Goal: Task Accomplishment & Management: Manage account settings

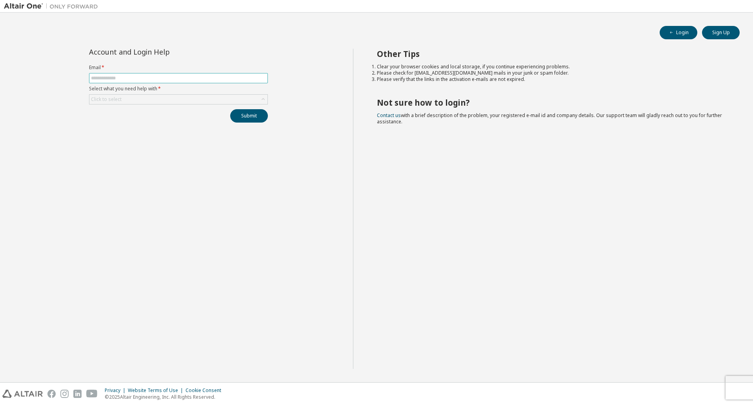
click at [239, 77] on input "text" at bounding box center [178, 78] width 175 height 6
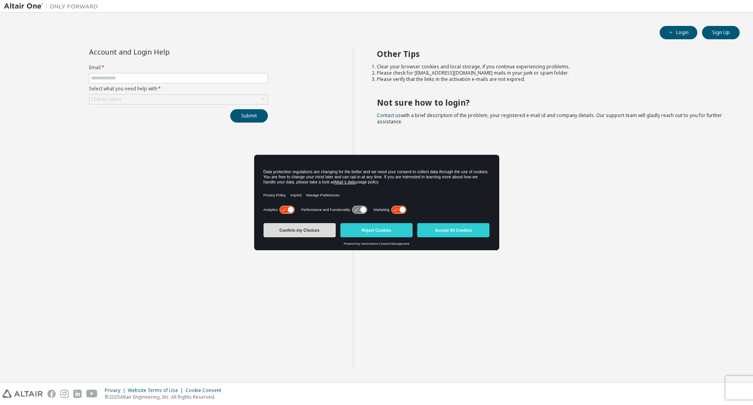
click at [324, 232] on button "Confirm my Choices" at bounding box center [300, 230] width 72 height 14
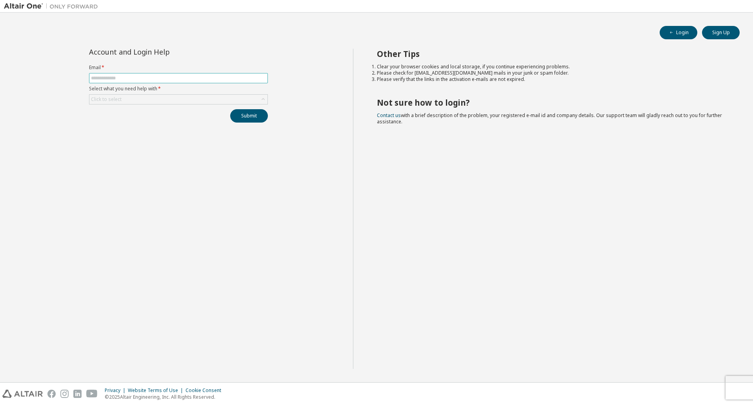
click at [160, 78] on input "text" at bounding box center [178, 78] width 175 height 6
type input "**********"
click at [189, 100] on div "Click to select" at bounding box center [178, 99] width 178 height 9
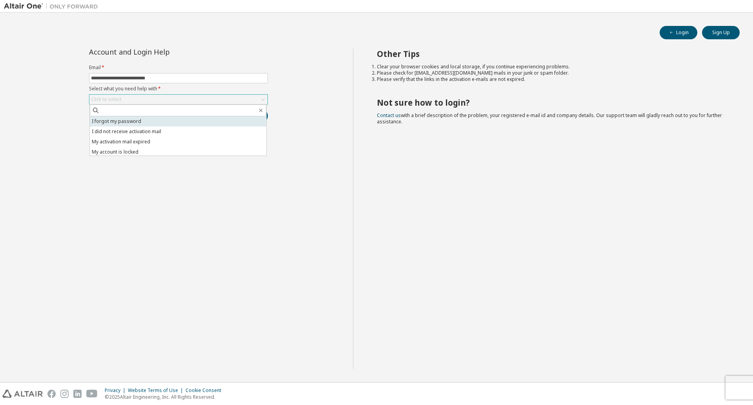
click at [152, 125] on li "I forgot my password" at bounding box center [178, 121] width 177 height 10
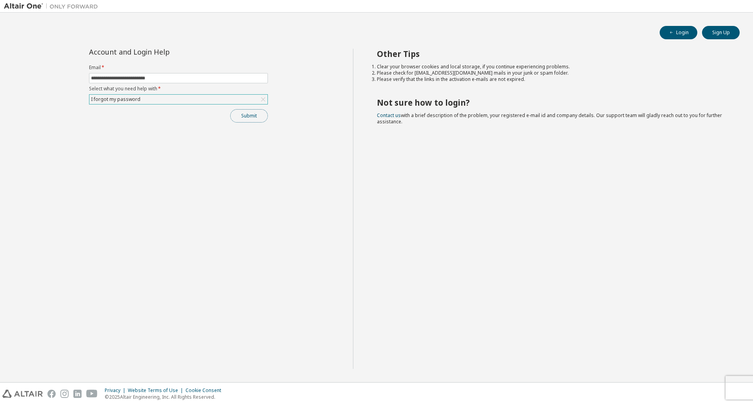
click at [257, 122] on button "Submit" at bounding box center [249, 115] width 38 height 13
drag, startPoint x: 684, startPoint y: 33, endPoint x: 673, endPoint y: 33, distance: 11.8
click at [684, 33] on button "Login" at bounding box center [679, 32] width 38 height 13
